Goal: Information Seeking & Learning: Learn about a topic

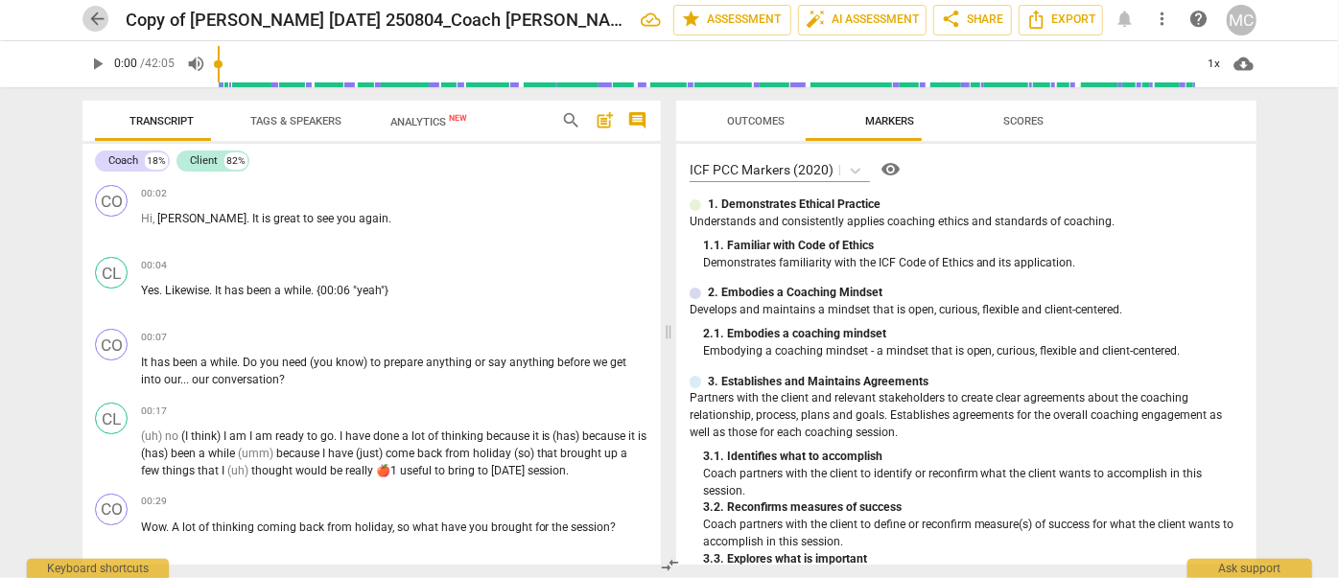
click at [94, 12] on span "arrow_back" at bounding box center [97, 20] width 20 height 20
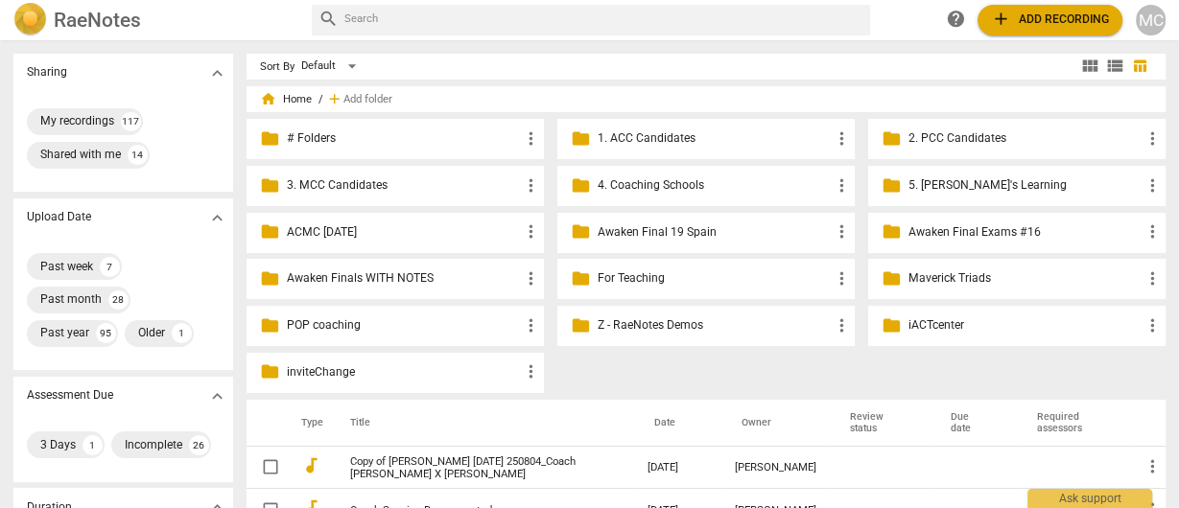
click at [374, 10] on input "text" at bounding box center [603, 20] width 519 height 27
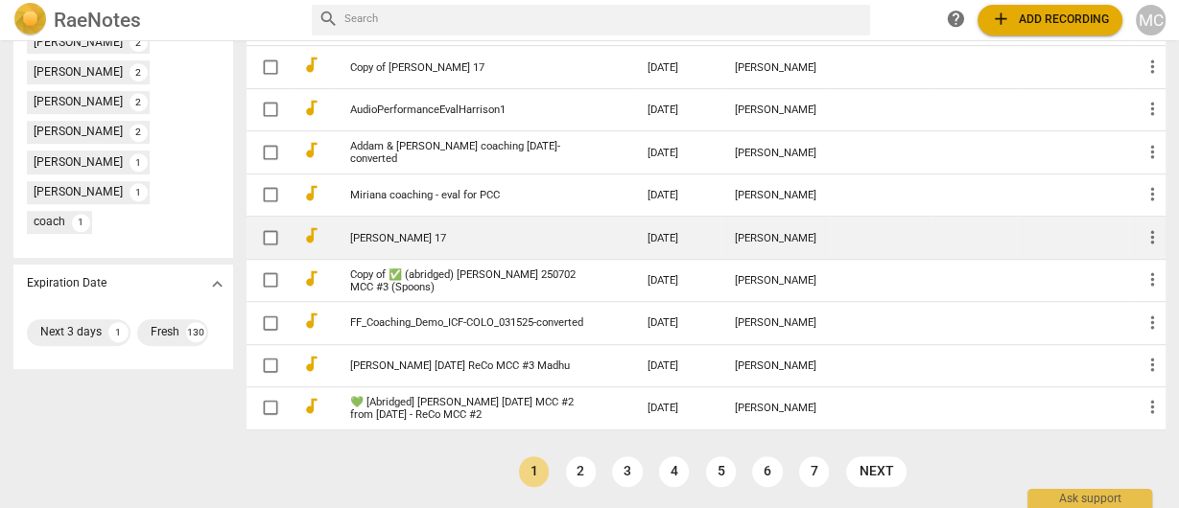
scroll to position [1041, 0]
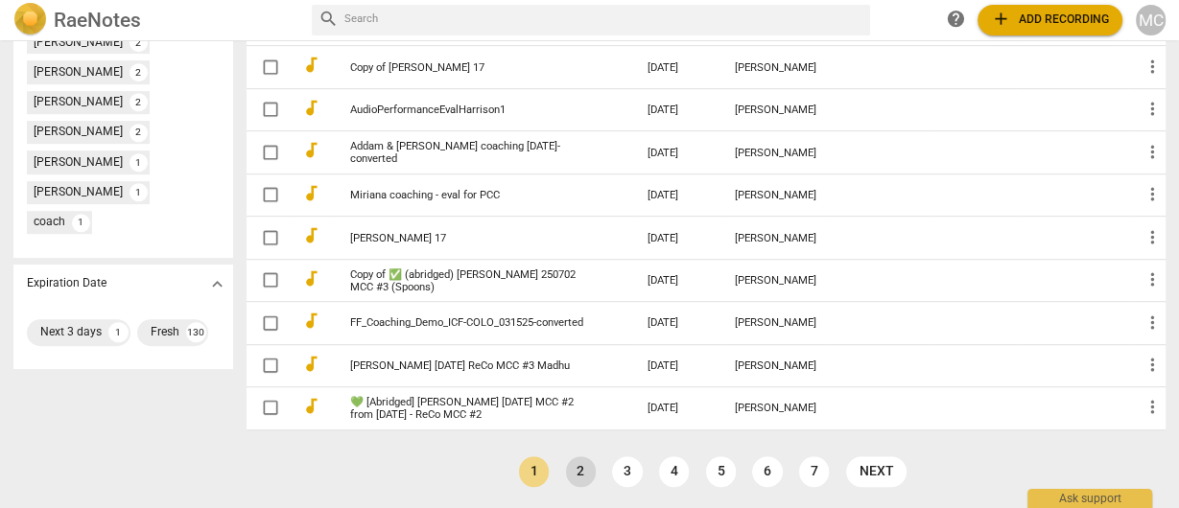
click at [580, 473] on link "2" at bounding box center [581, 472] width 30 height 30
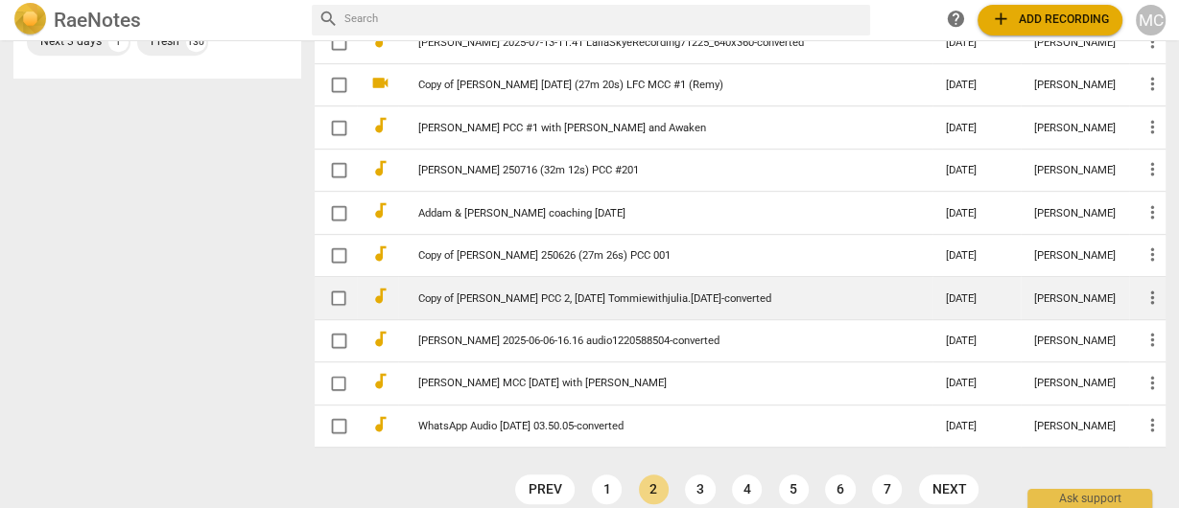
scroll to position [992, 0]
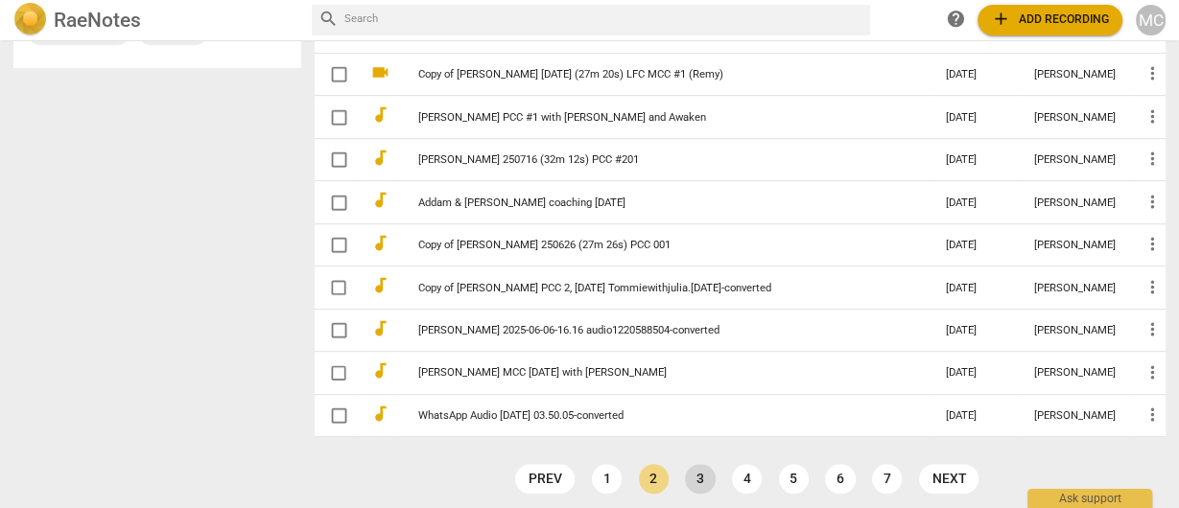
click at [691, 476] on link "3" at bounding box center [700, 479] width 30 height 30
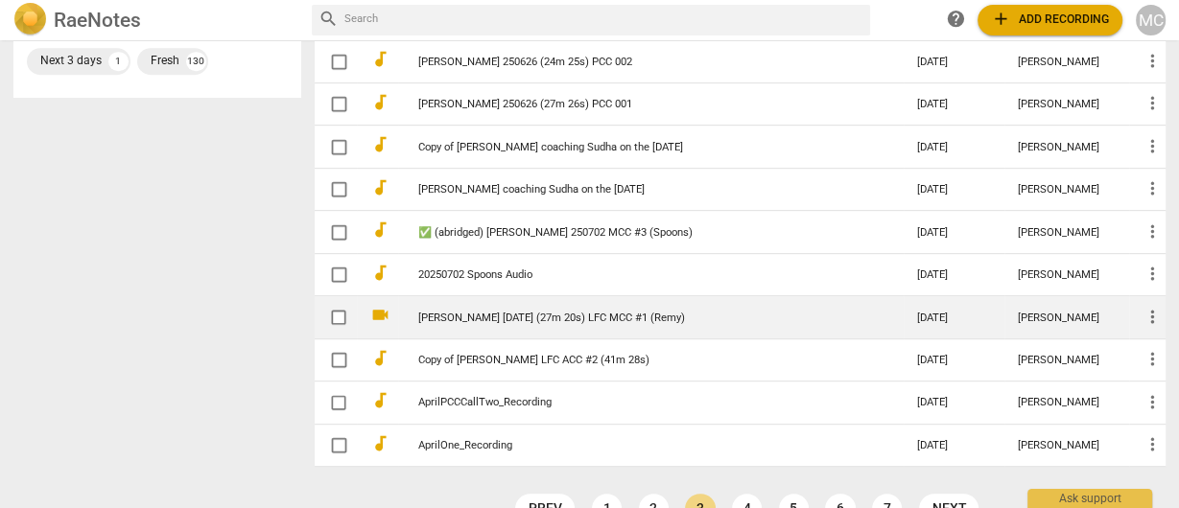
scroll to position [992, 0]
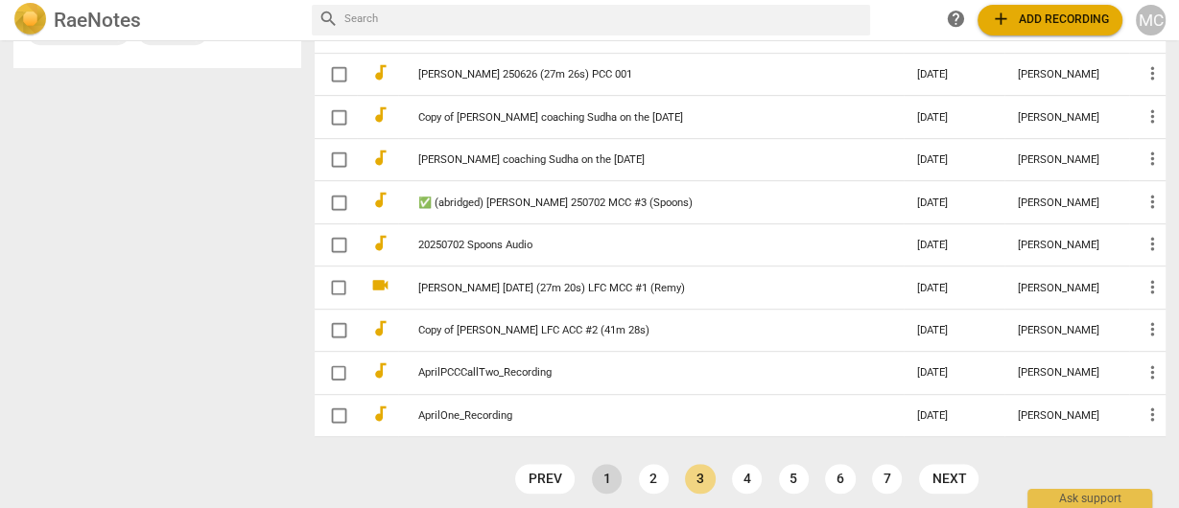
click at [604, 472] on link "1" at bounding box center [607, 479] width 30 height 30
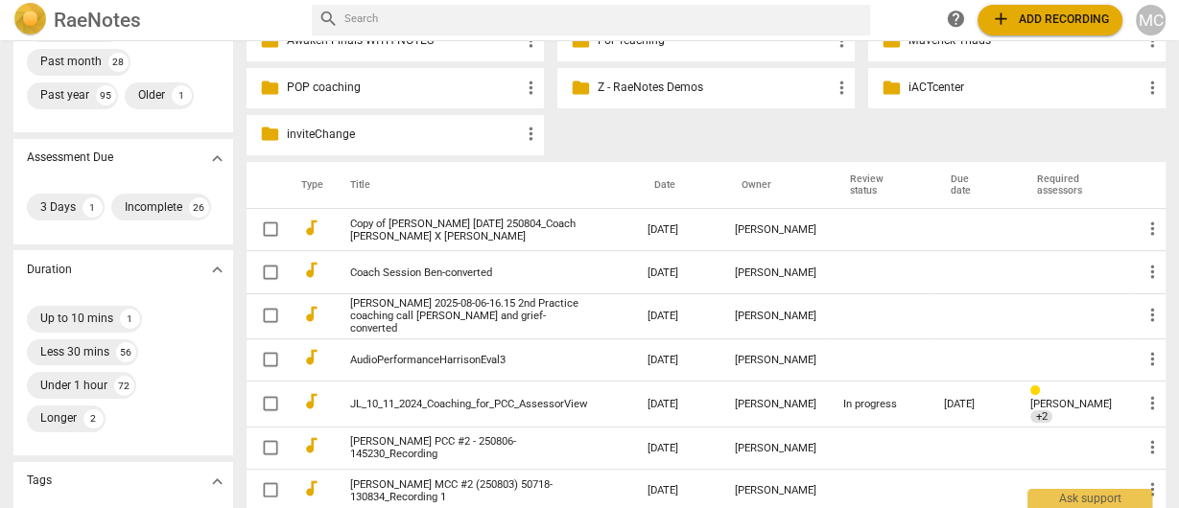
scroll to position [352, 0]
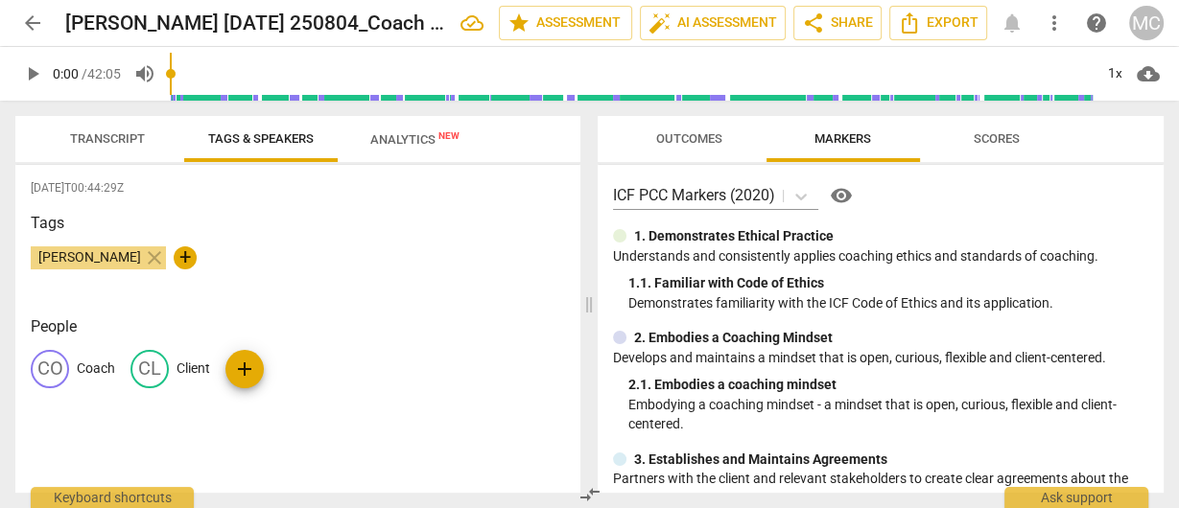
click at [44, 30] on span "arrow_back" at bounding box center [32, 23] width 35 height 23
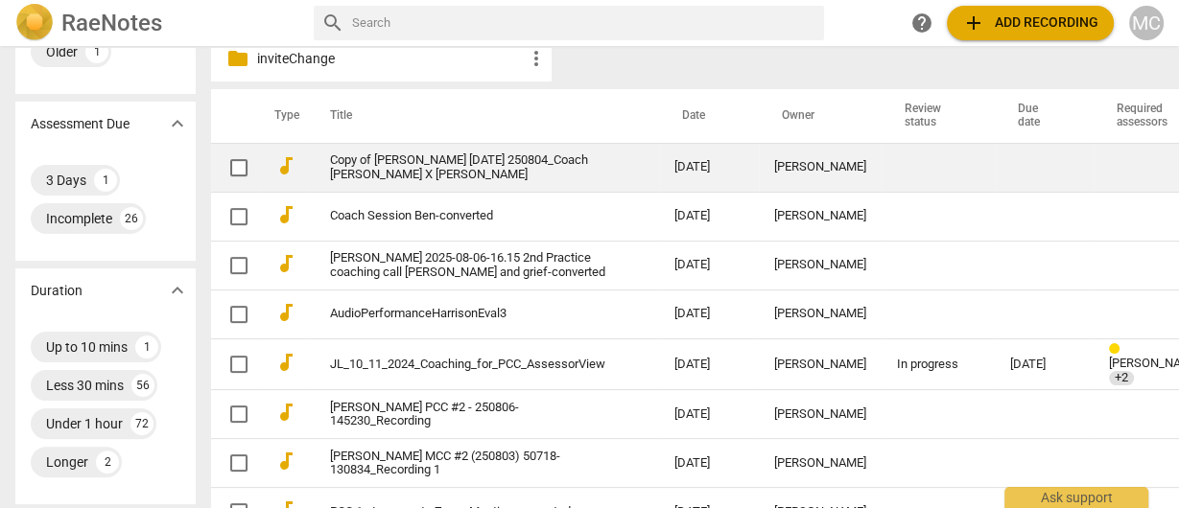
scroll to position [384, 0]
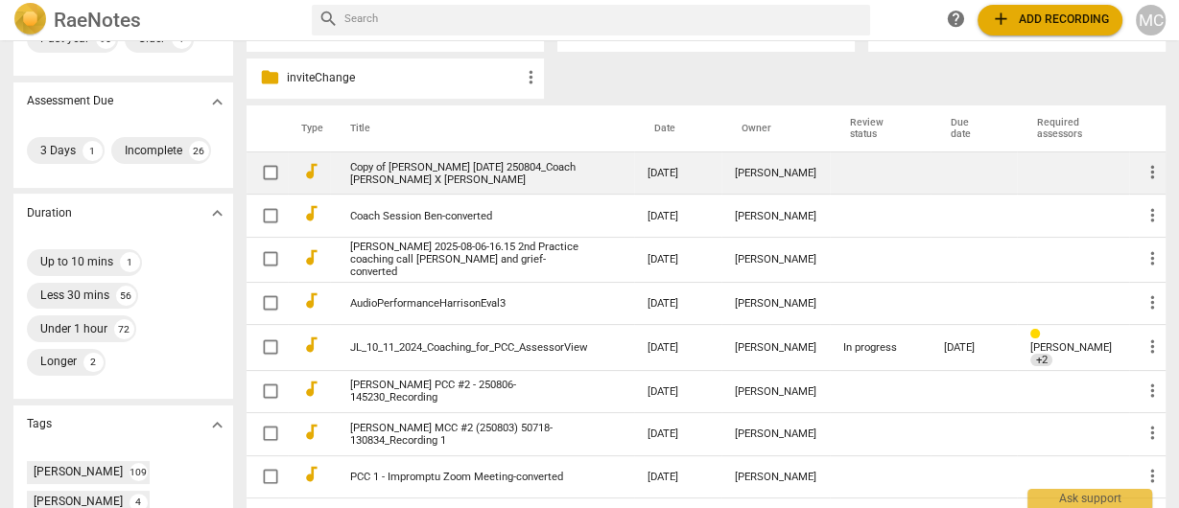
scroll to position [352, 0]
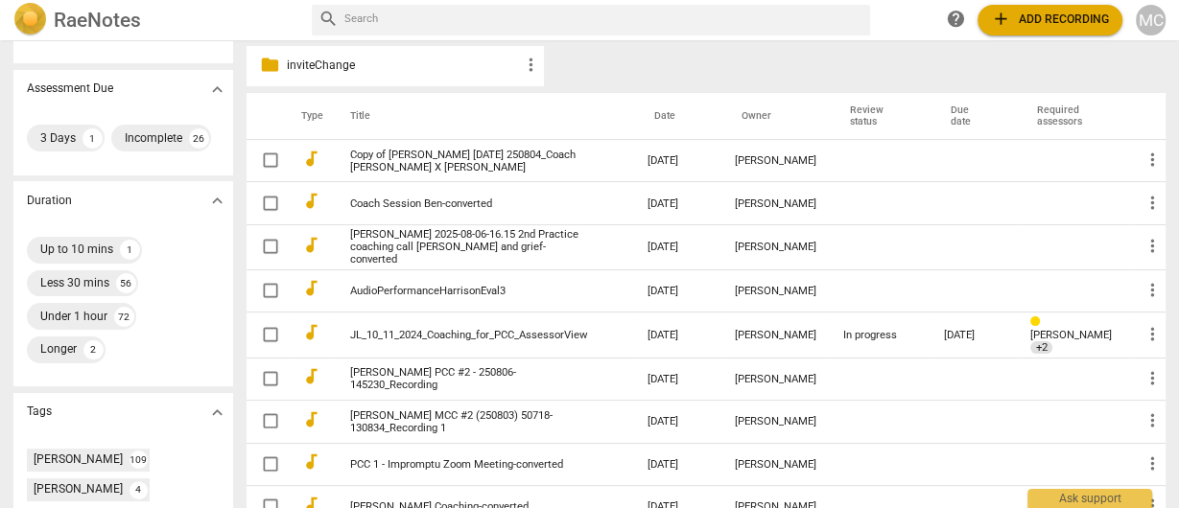
click at [405, 26] on input "text" at bounding box center [603, 20] width 519 height 27
type input "dee"
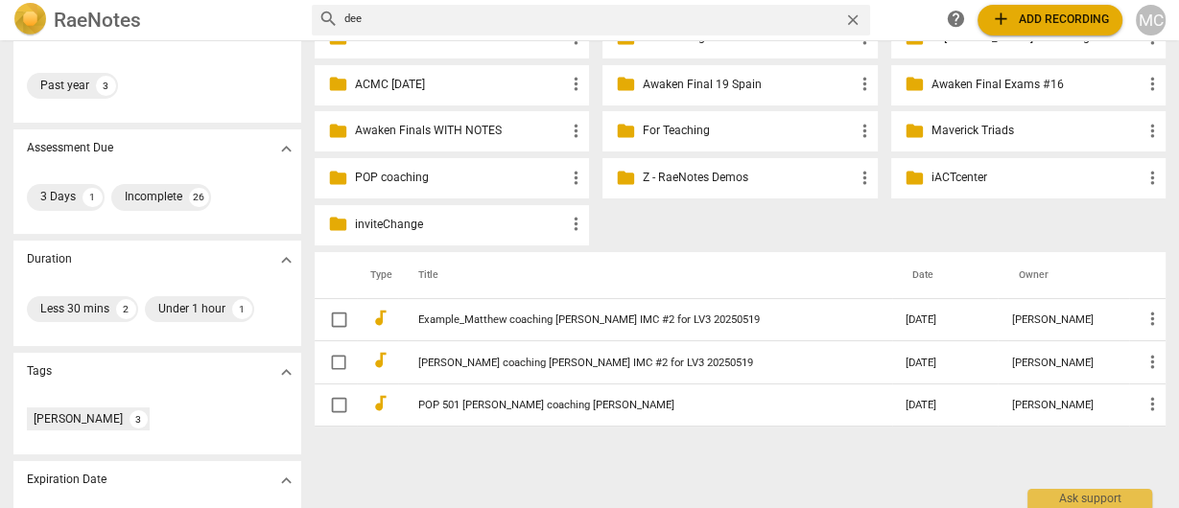
scroll to position [176, 0]
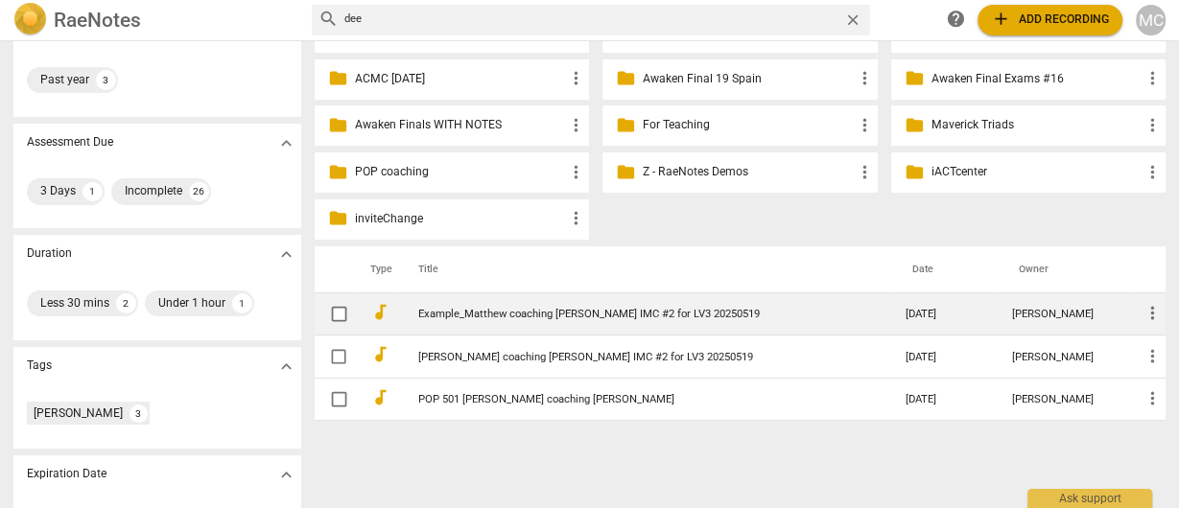
click at [509, 315] on link "Example_Matthew coaching [PERSON_NAME] IMC #2 for LV3 20250519" at bounding box center [631, 314] width 427 height 12
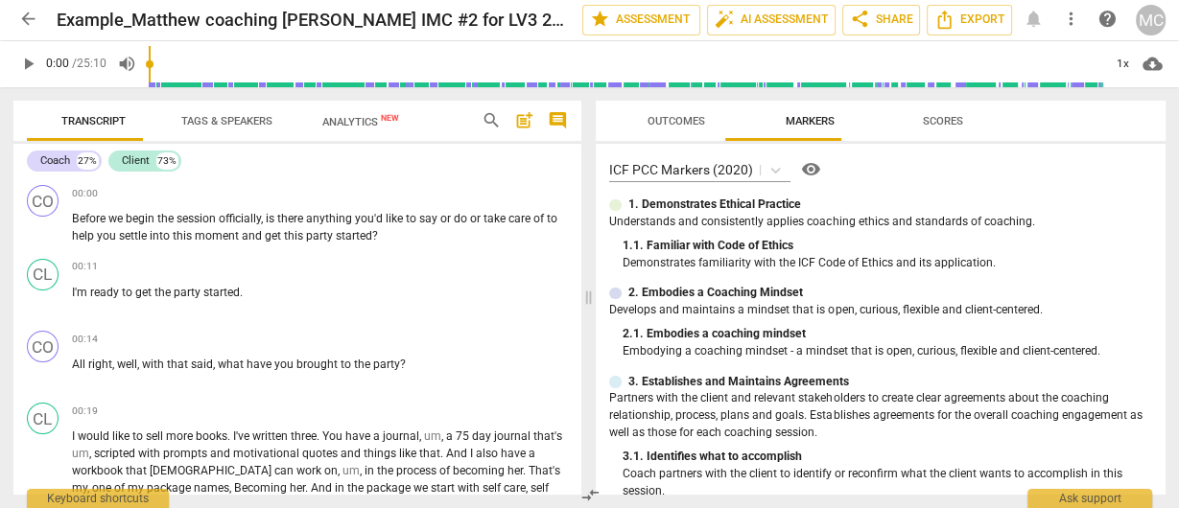
click at [34, 62] on span "play_arrow" at bounding box center [28, 65] width 20 height 20
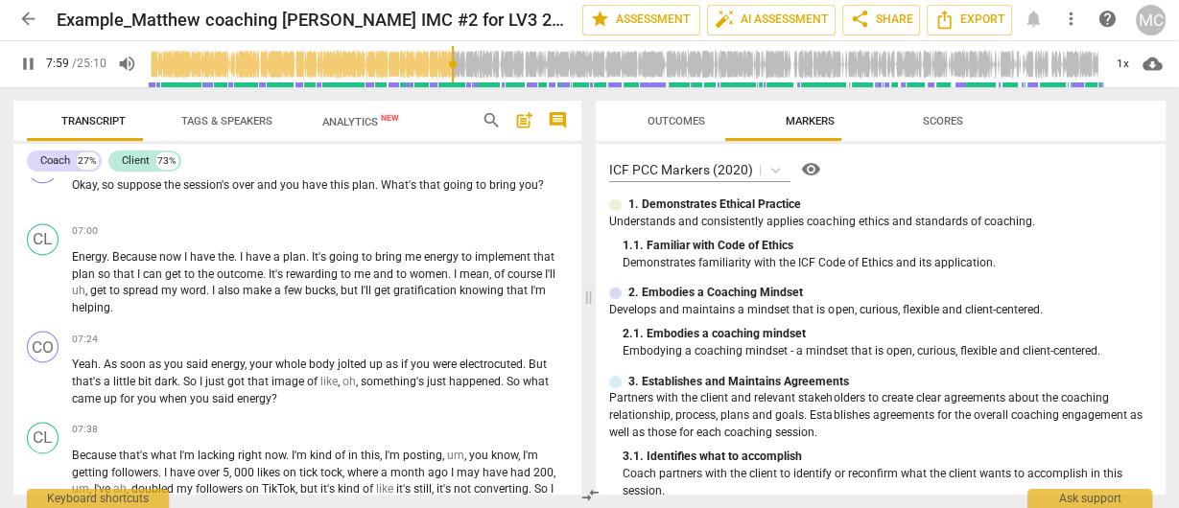
scroll to position [2869, 0]
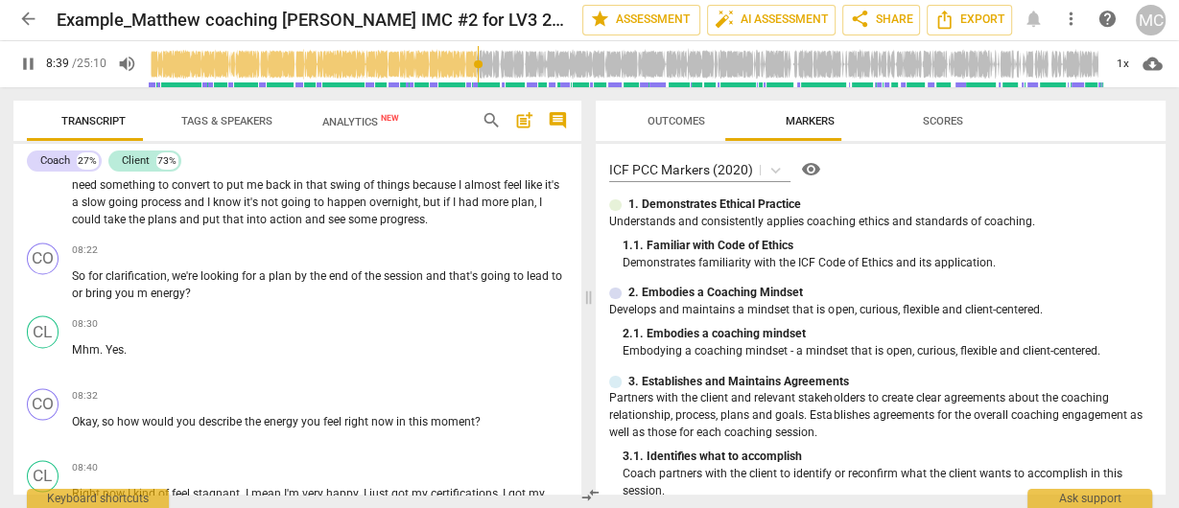
click at [23, 62] on span "pause" at bounding box center [28, 65] width 20 height 20
click at [349, 119] on span "Analytics New" at bounding box center [360, 122] width 77 height 12
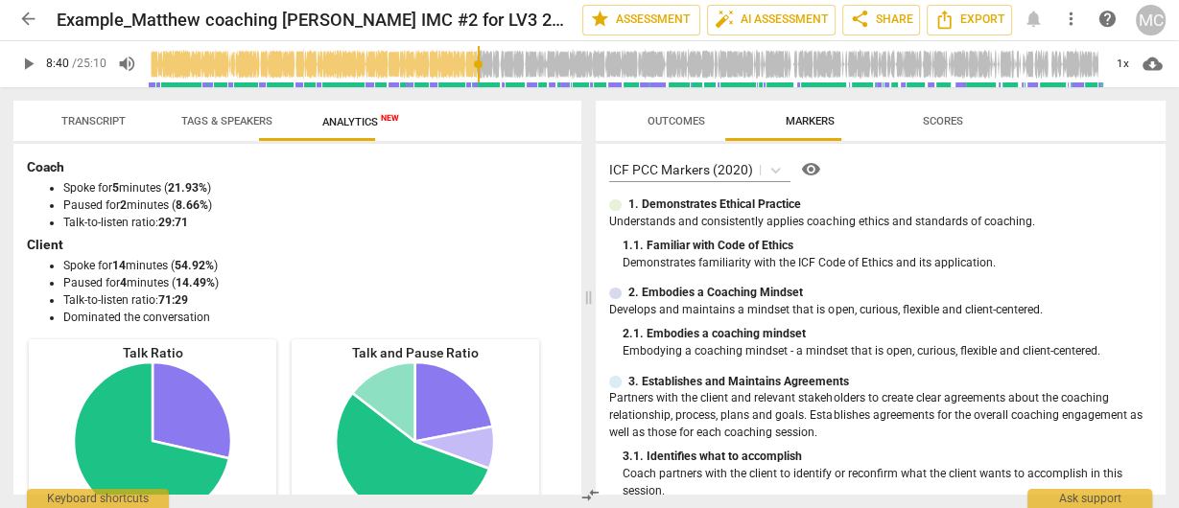
click at [123, 120] on span "Transcript" at bounding box center [93, 121] width 64 height 12
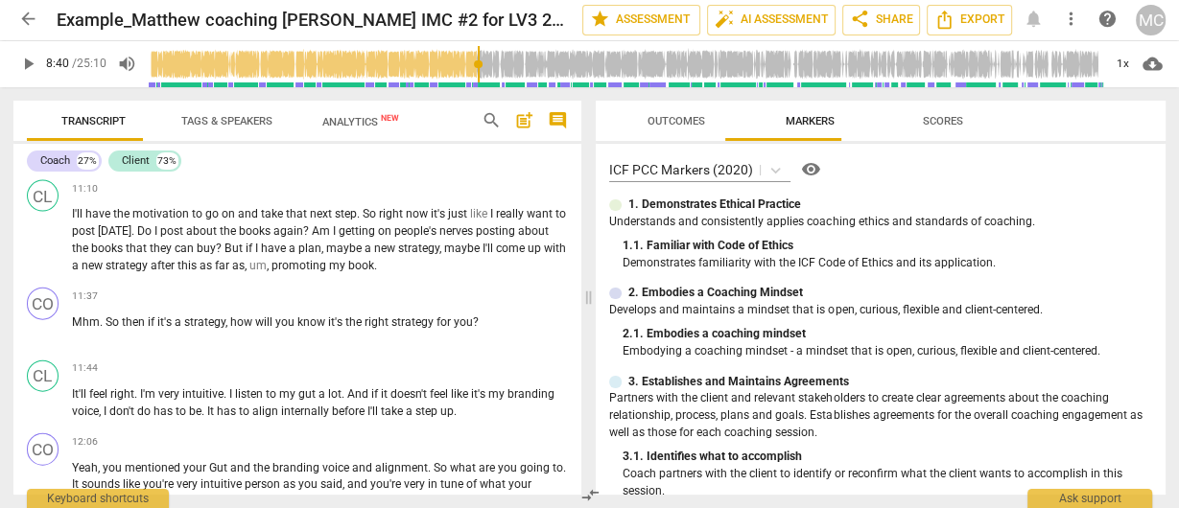
scroll to position [4633, 0]
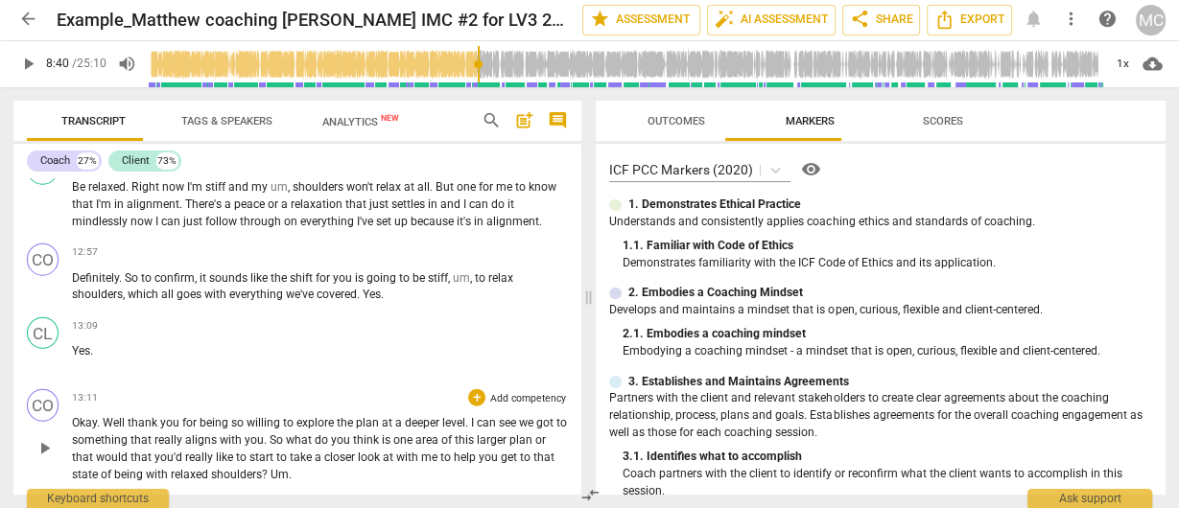
click at [122, 436] on span "something" at bounding box center [101, 440] width 59 height 13
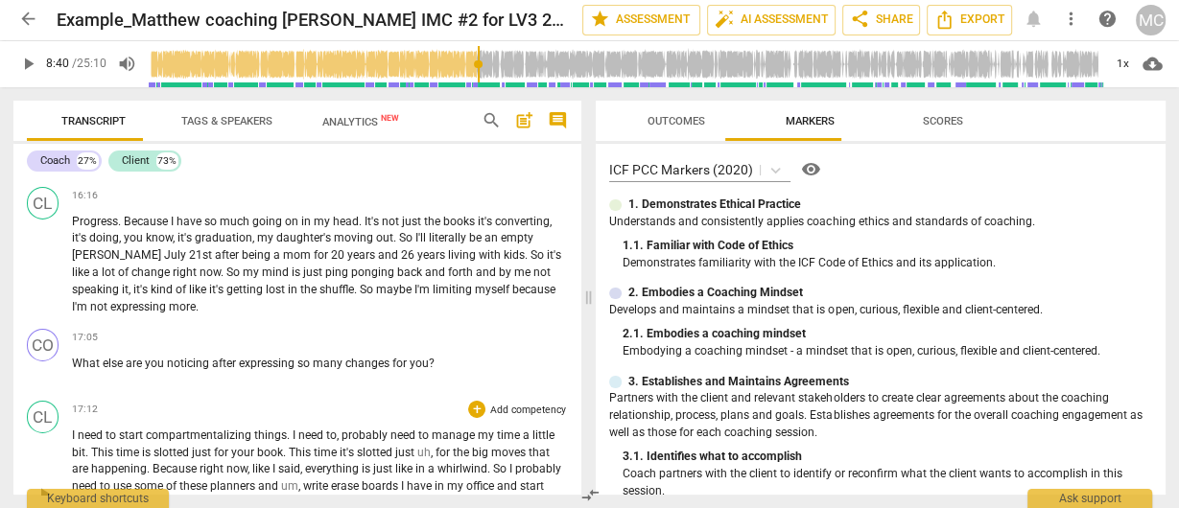
scroll to position [6045, 0]
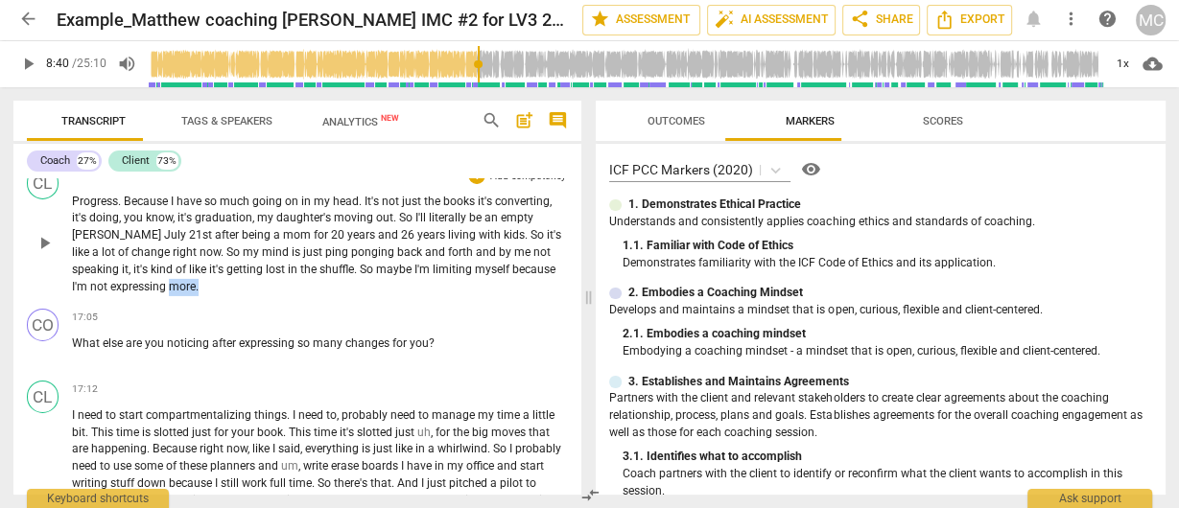
drag, startPoint x: 132, startPoint y: 292, endPoint x: 164, endPoint y: 293, distance: 31.7
click at [164, 293] on p "Progress . Because I have so much going on in my head . It's not just the books…" at bounding box center [320, 245] width 496 height 103
click at [178, 233] on icon "button" at bounding box center [180, 232] width 16 height 20
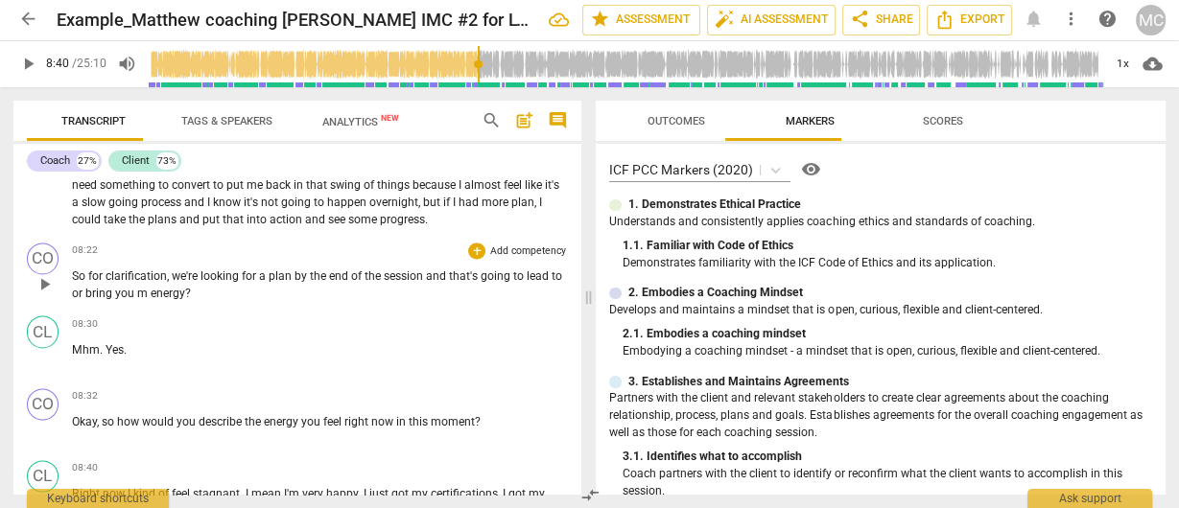
scroll to position [2604, 0]
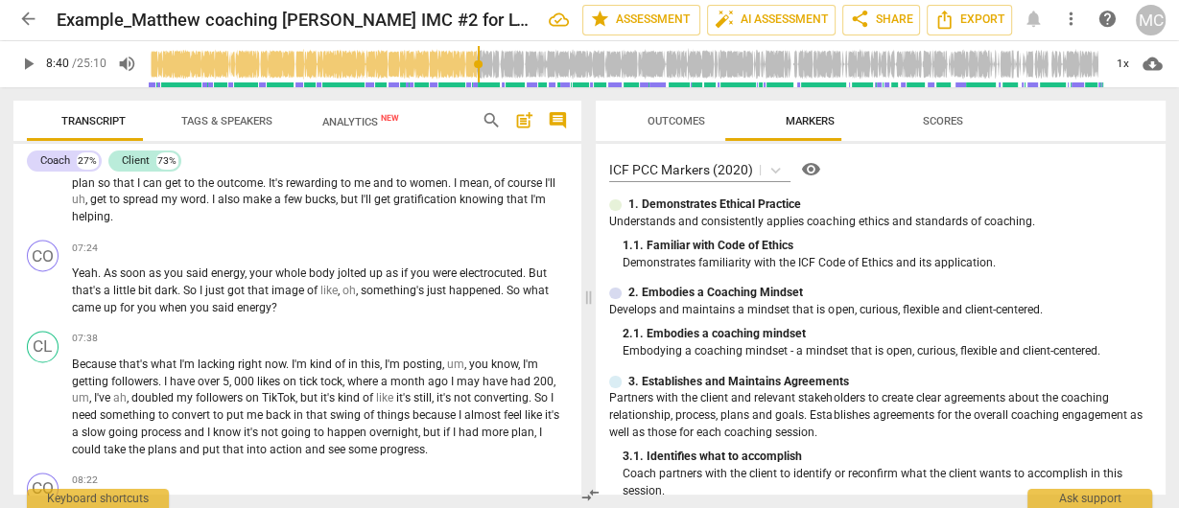
click at [34, 64] on span "play_arrow" at bounding box center [28, 65] width 20 height 20
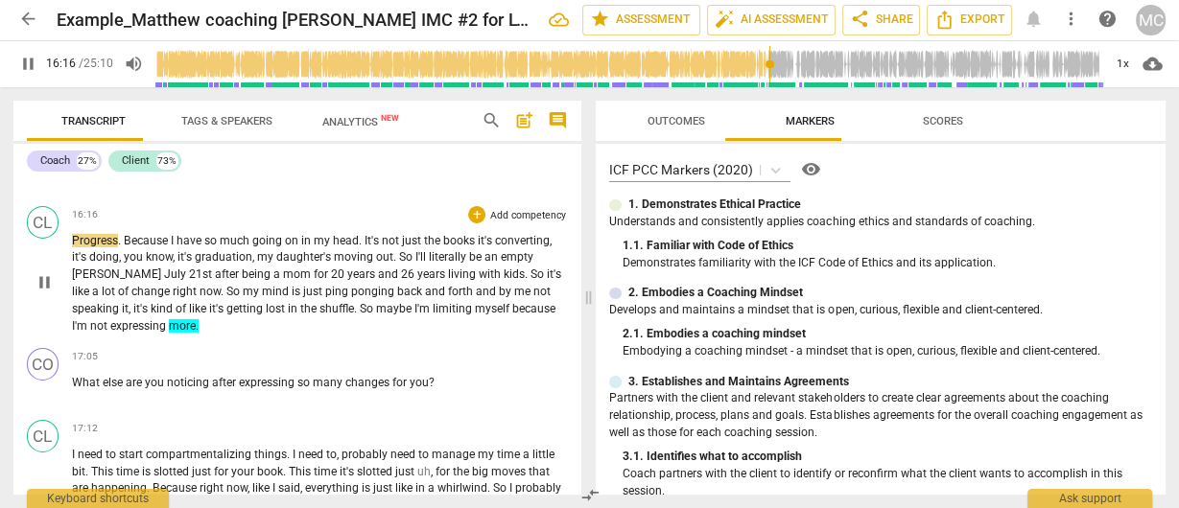
scroll to position [6027, 0]
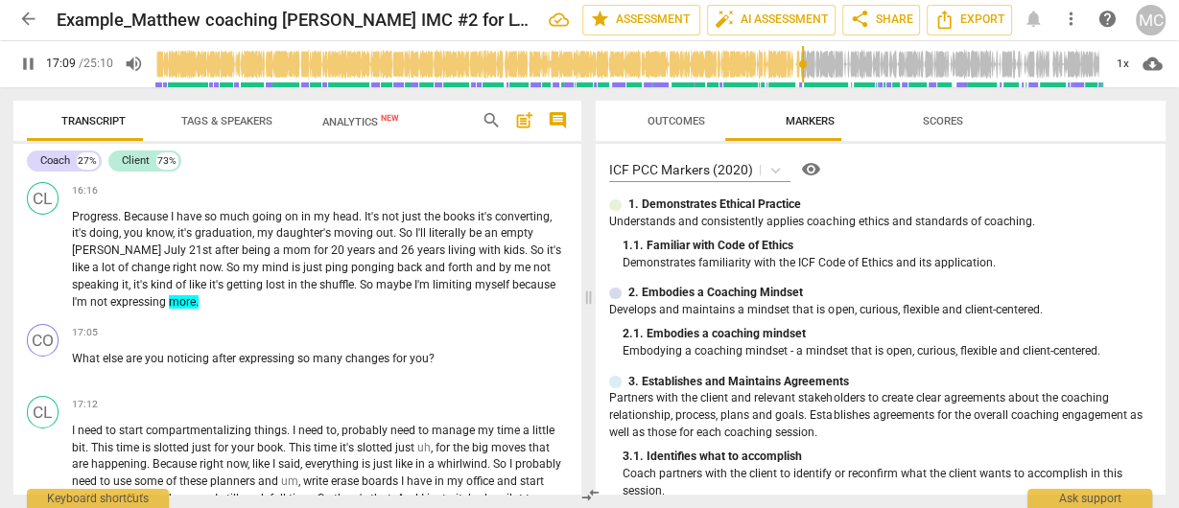
click at [28, 60] on span "pause" at bounding box center [28, 65] width 20 height 20
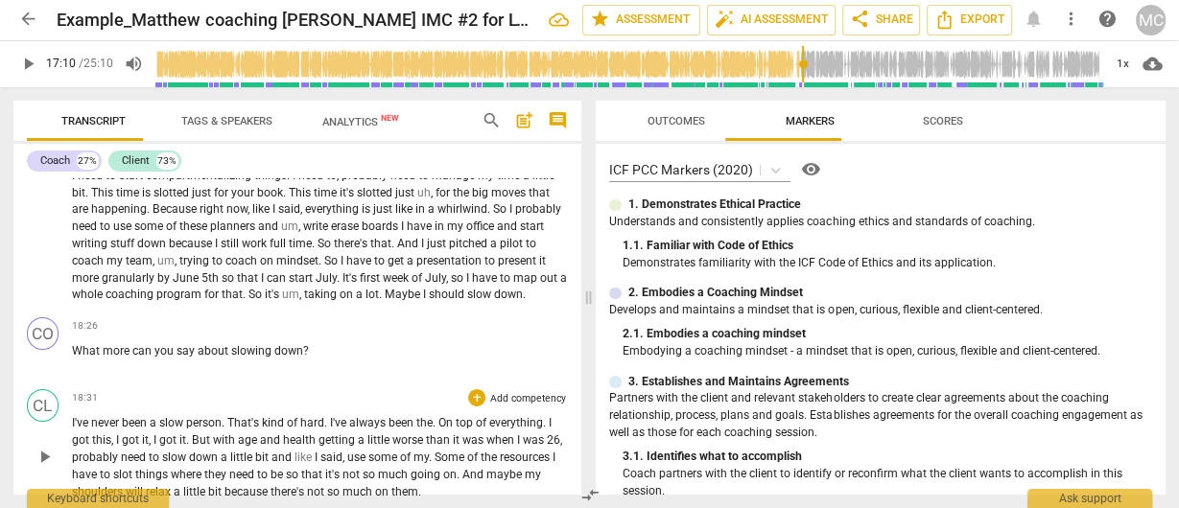
scroll to position [6380, 0]
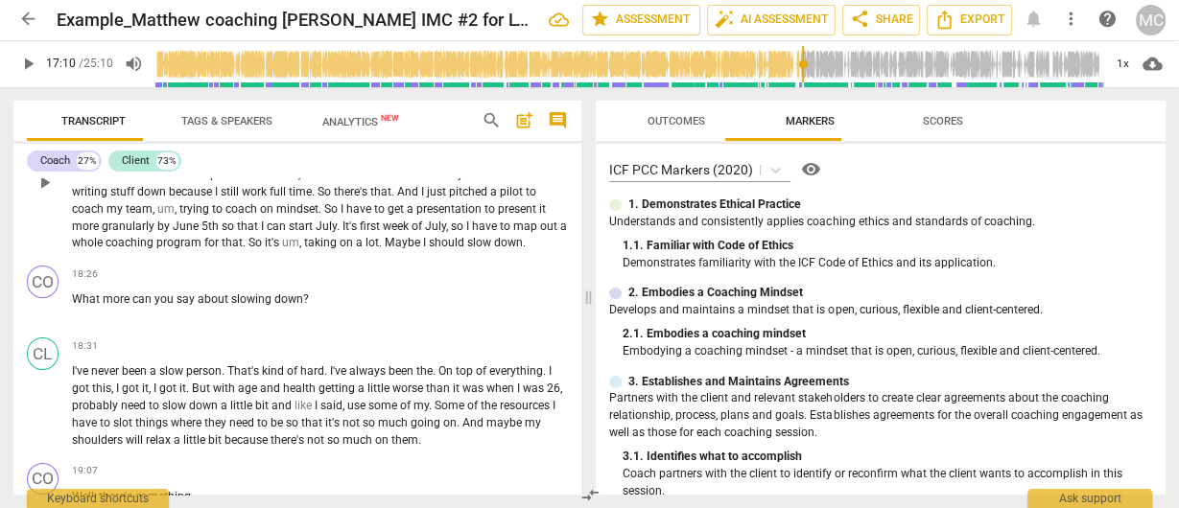
click at [128, 249] on span "coaching" at bounding box center [131, 242] width 51 height 13
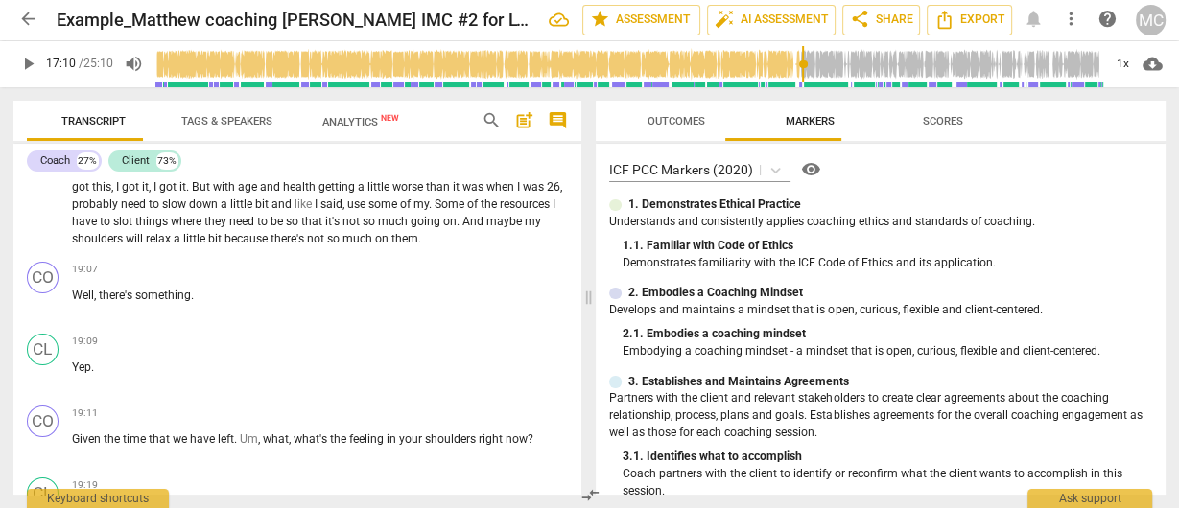
scroll to position [6468, 0]
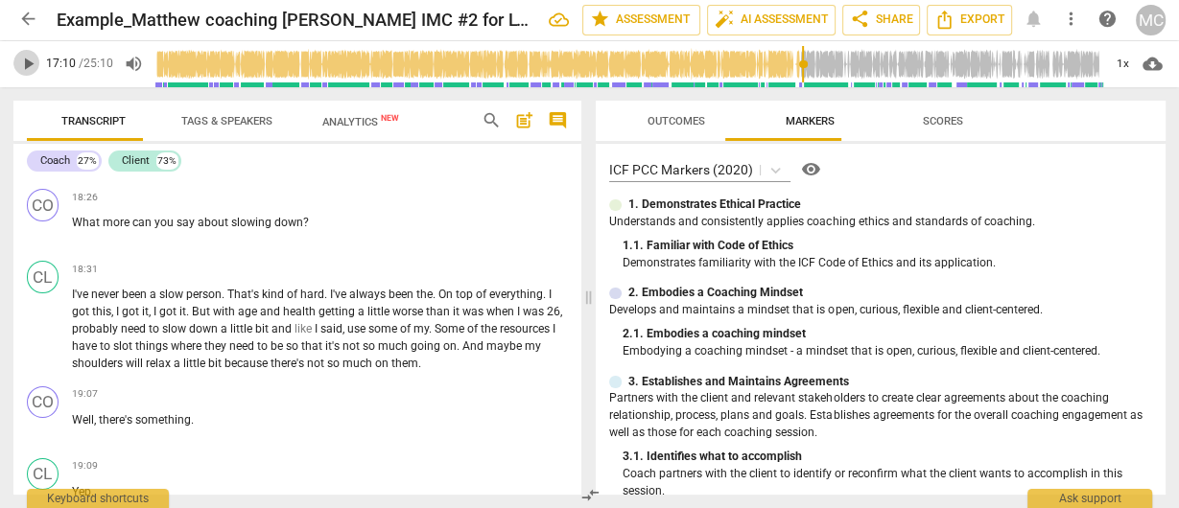
click at [25, 64] on span "play_arrow" at bounding box center [28, 65] width 20 height 20
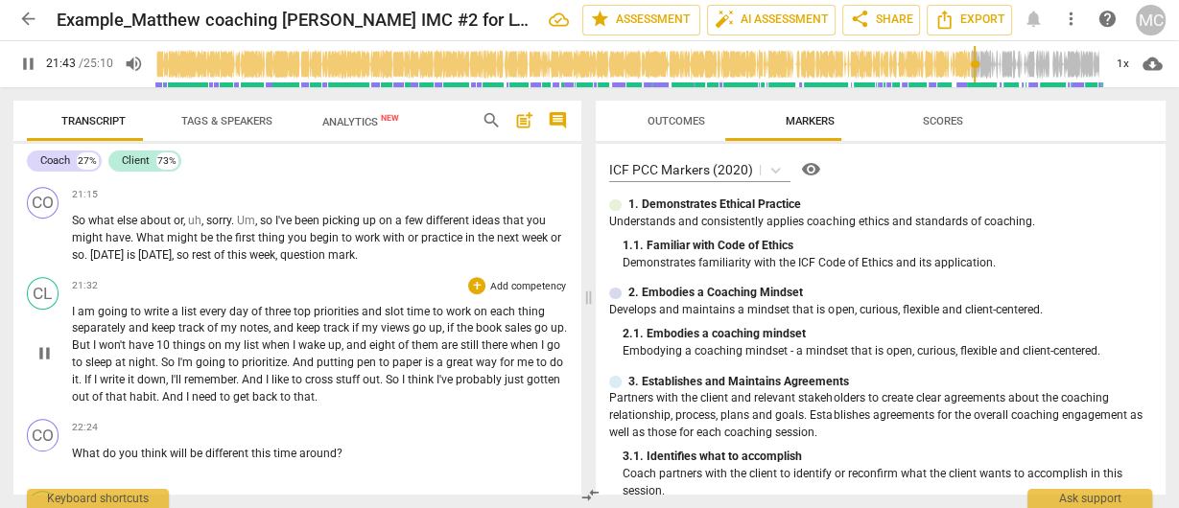
scroll to position [7703, 0]
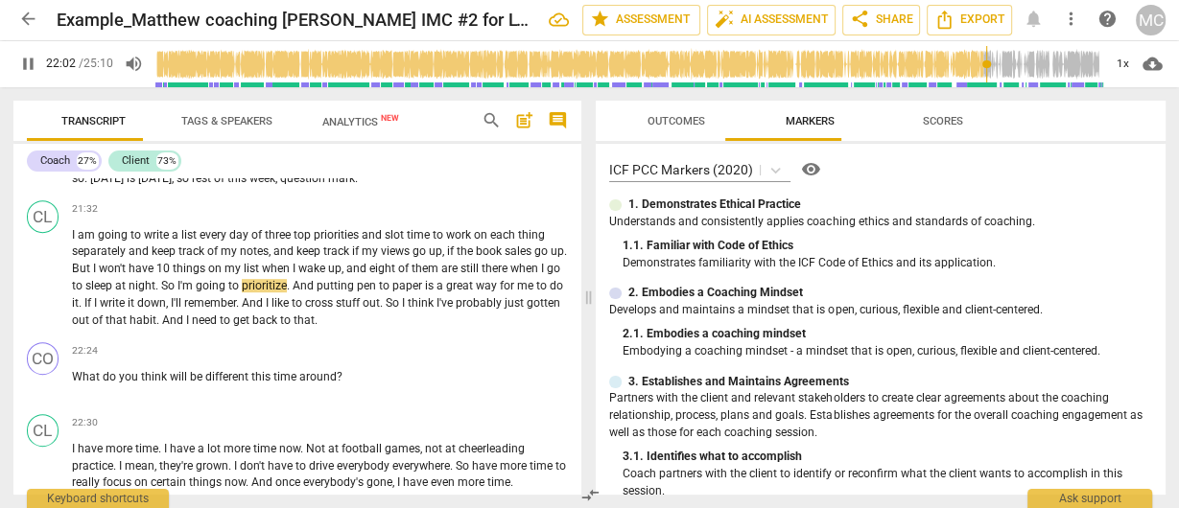
click at [35, 64] on span "pause" at bounding box center [28, 65] width 20 height 20
type input "1323"
